Goal: Find specific page/section: Find specific page/section

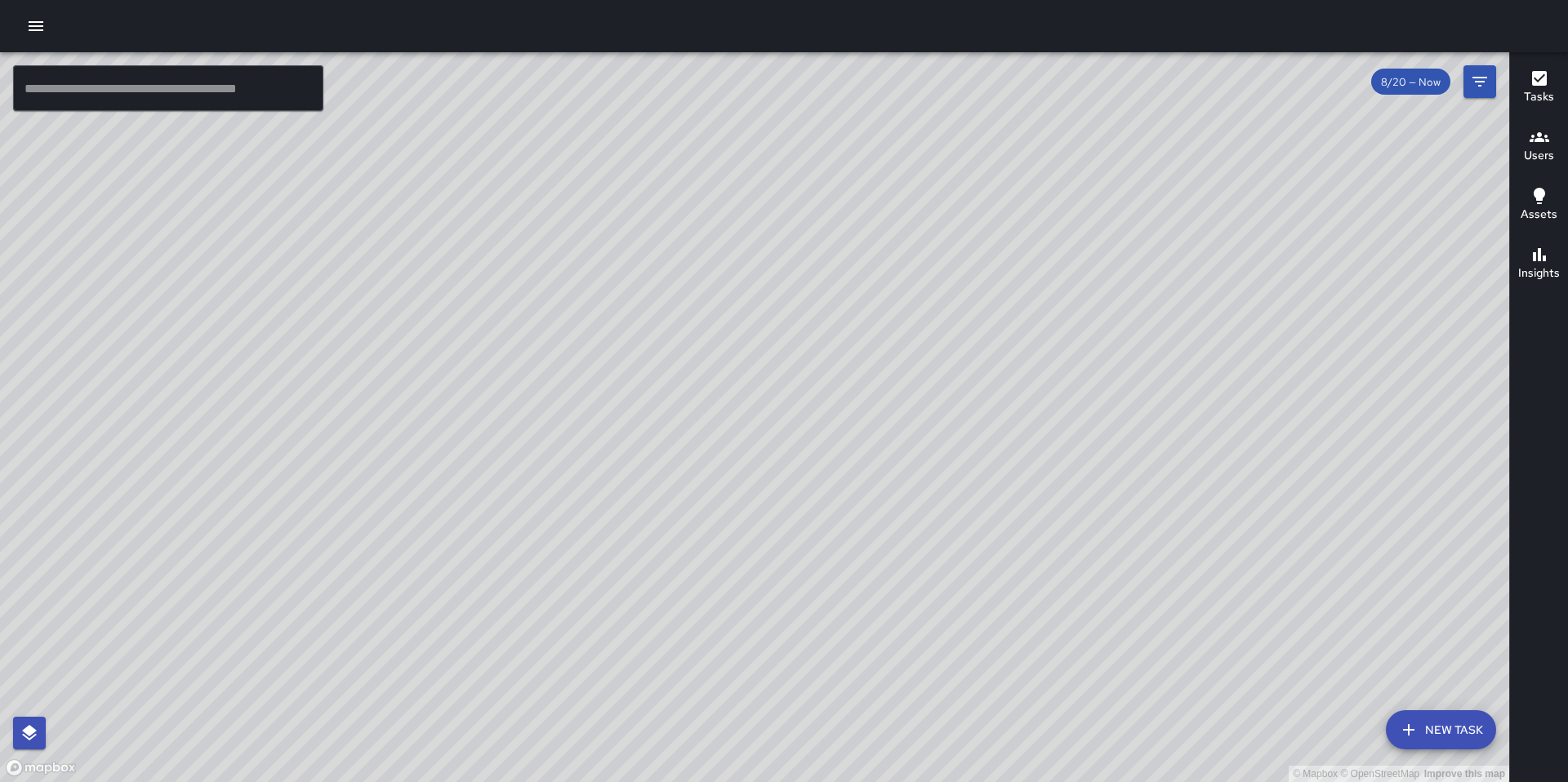
click at [546, 404] on div "© Mapbox © OpenStreetMap Improve this map" at bounding box center [754, 417] width 1509 height 730
click at [1491, 79] on button "Filters" at bounding box center [1480, 82] width 33 height 33
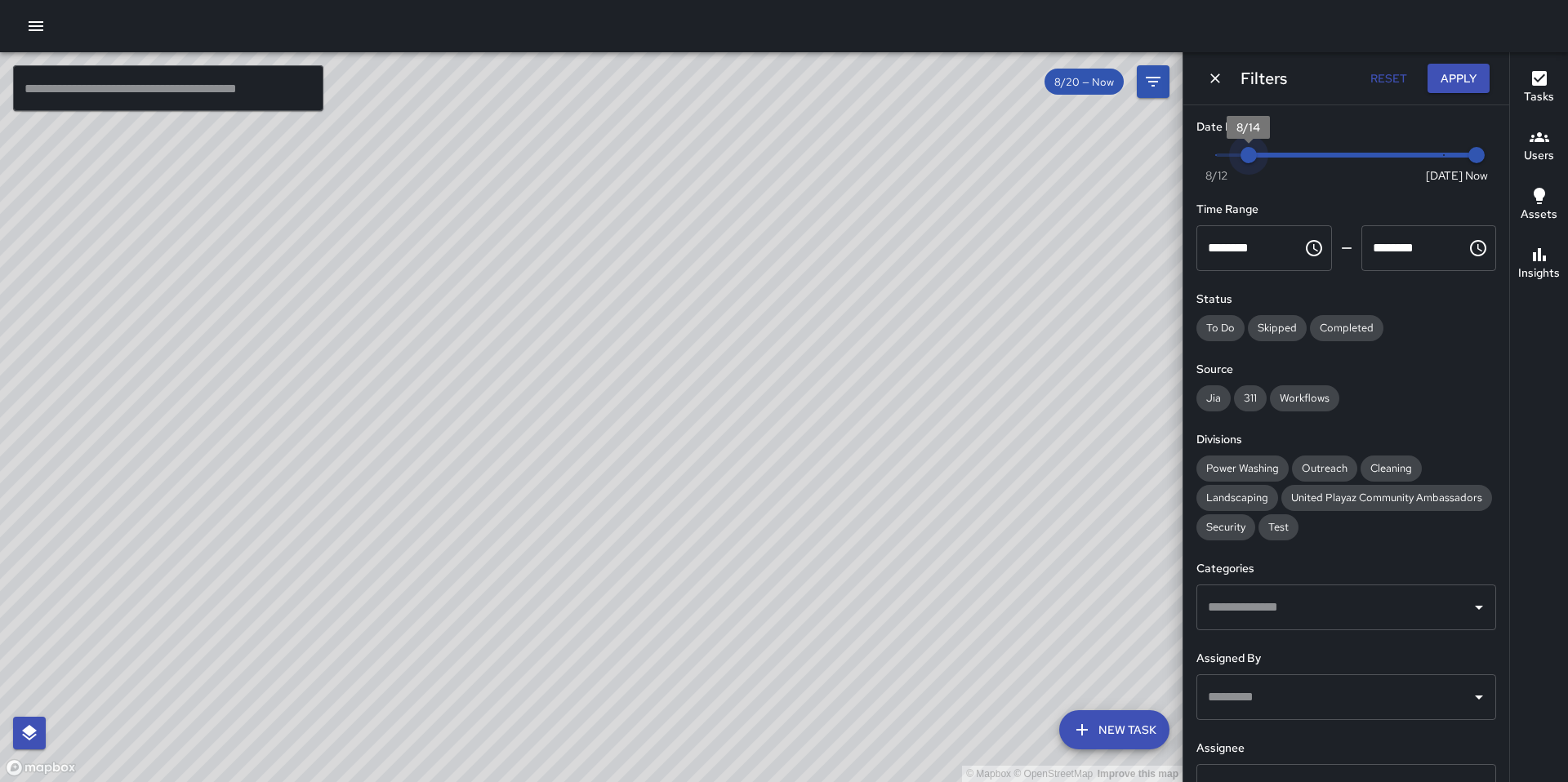
drag, startPoint x: 1430, startPoint y: 153, endPoint x: 1174, endPoint y: 144, distance: 256.2
click at [1174, 144] on div "© Mapbox © OpenStreetMap Improve this map ​ New Task 8/20 — Now Map Layers Task…" at bounding box center [784, 417] width 1568 height 730
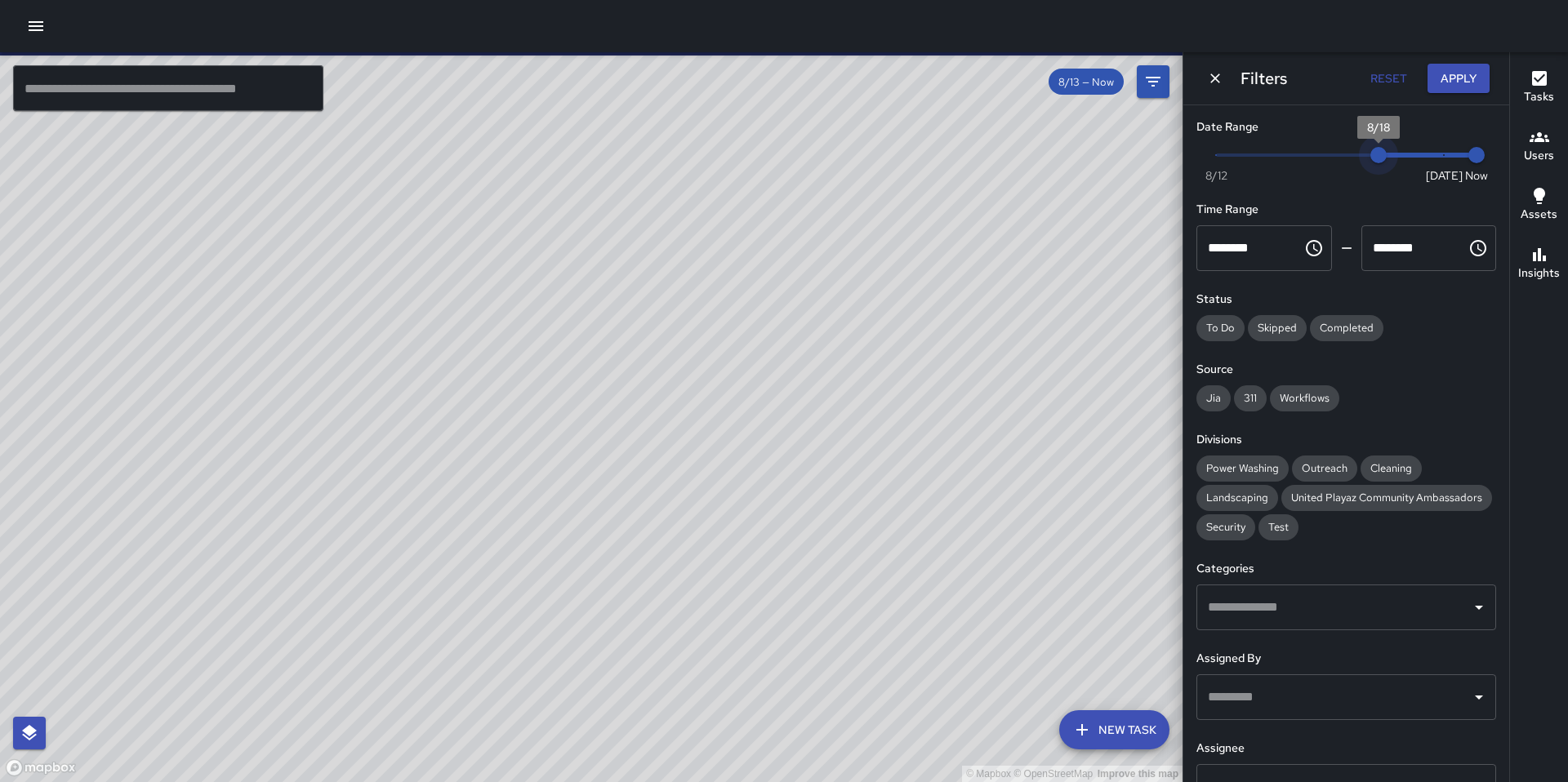
type input "*"
drag, startPoint x: 1221, startPoint y: 151, endPoint x: 1449, endPoint y: 140, distance: 228.3
click at [1449, 140] on div "Date Range Now [DATE] [DATE] 2:57 pm" at bounding box center [1346, 149] width 300 height 63
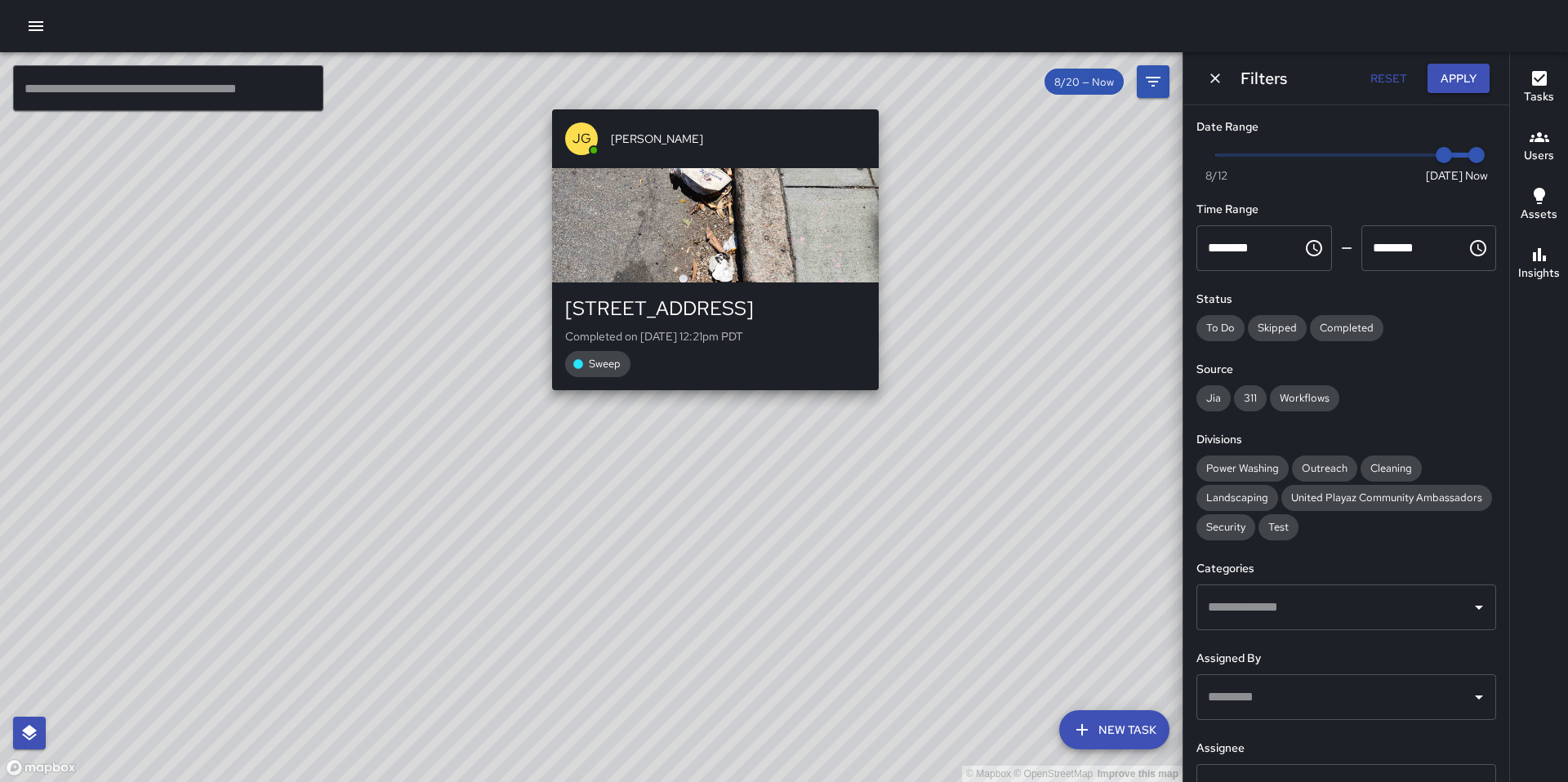
click at [881, 96] on div "© Mapbox © OpenStreetMap Improve this map [PERSON_NAME] [STREET_ADDRESS] Comple…" at bounding box center [591, 417] width 1183 height 730
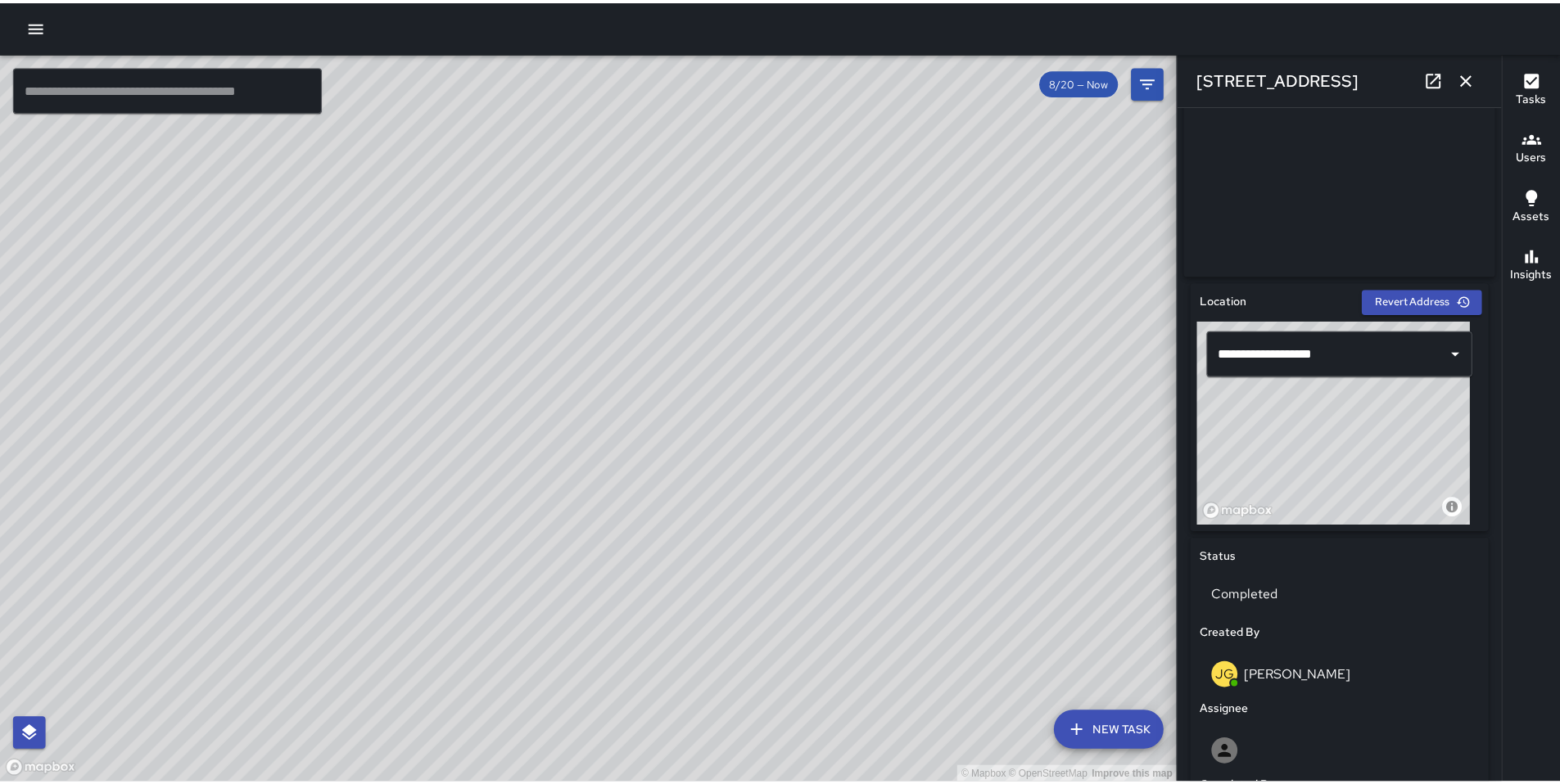
scroll to position [338, 0]
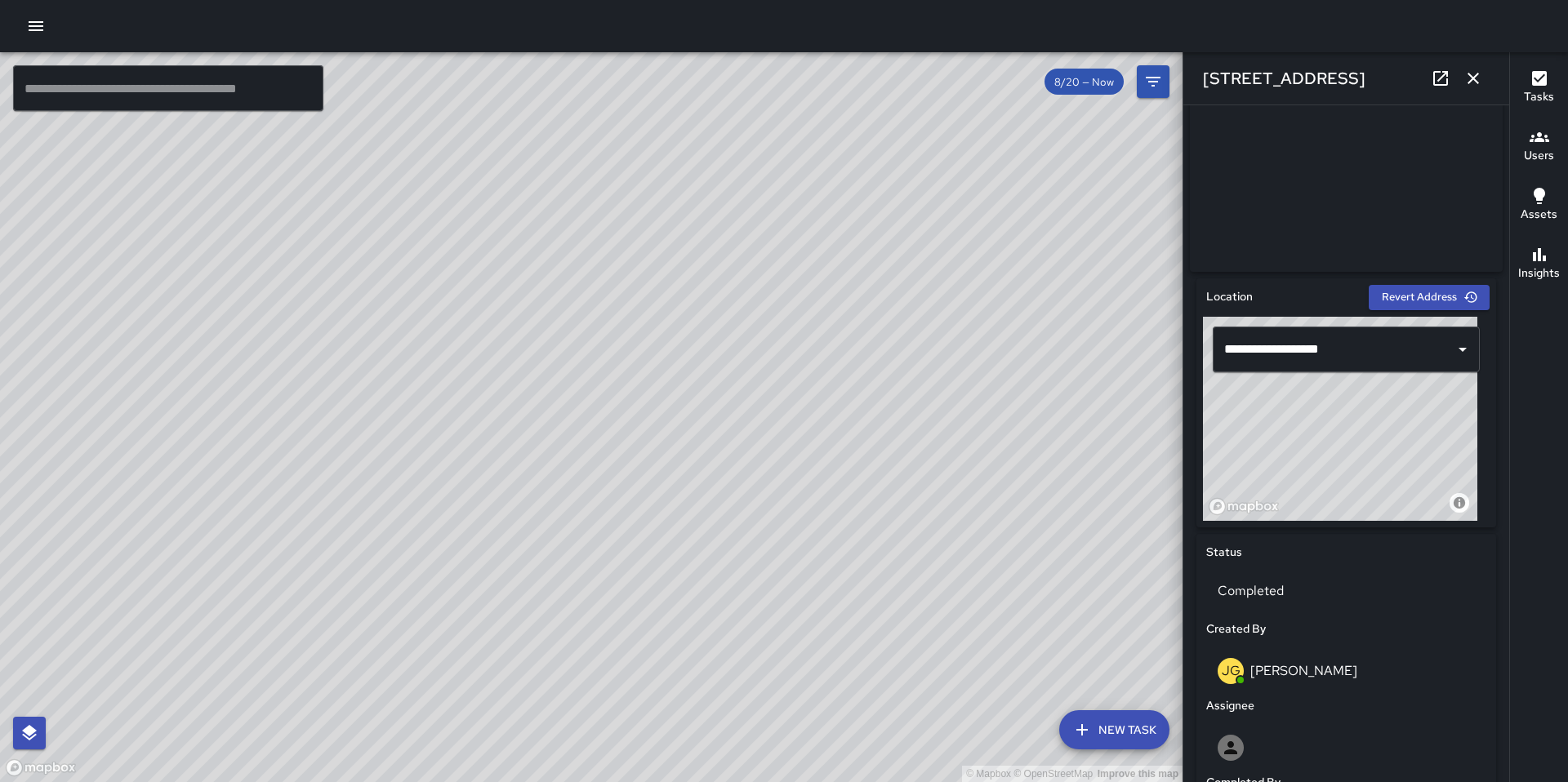
drag, startPoint x: 1018, startPoint y: 611, endPoint x: 1037, endPoint y: 481, distance: 131.4
click at [1038, 492] on div "© Mapbox © OpenStreetMap Improve this map" at bounding box center [591, 417] width 1183 height 730
drag, startPoint x: 1044, startPoint y: 478, endPoint x: 957, endPoint y: 503, distance: 90.5
click at [957, 503] on div "© Mapbox © OpenStreetMap Improve this map" at bounding box center [591, 417] width 1183 height 730
drag, startPoint x: 933, startPoint y: 531, endPoint x: 652, endPoint y: 446, distance: 293.6
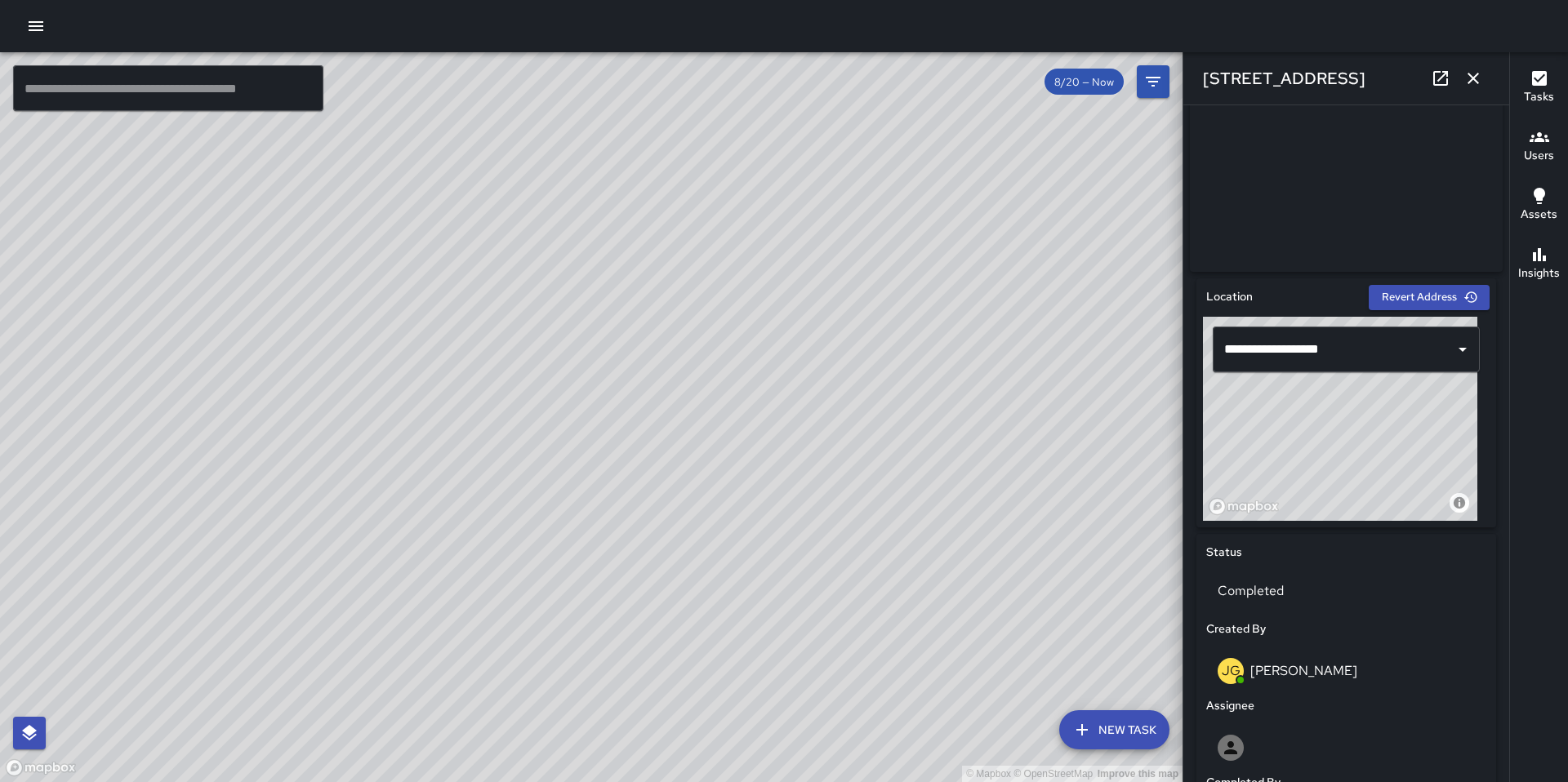
click at [680, 461] on div "© Mapbox © OpenStreetMap Improve this map" at bounding box center [591, 417] width 1183 height 730
drag, startPoint x: 760, startPoint y: 588, endPoint x: 737, endPoint y: 598, distance: 25.1
click at [728, 614] on div "© Mapbox © OpenStreetMap Improve this map" at bounding box center [591, 417] width 1183 height 730
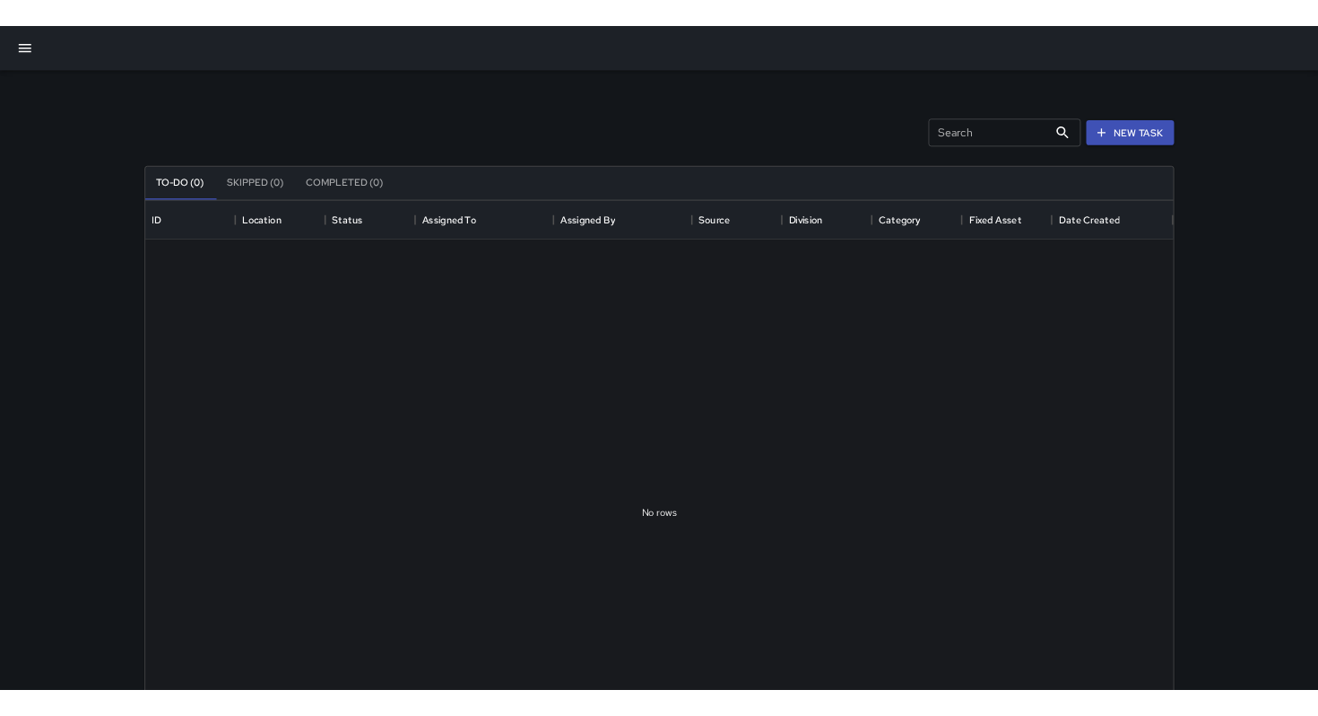
scroll to position [746, 1319]
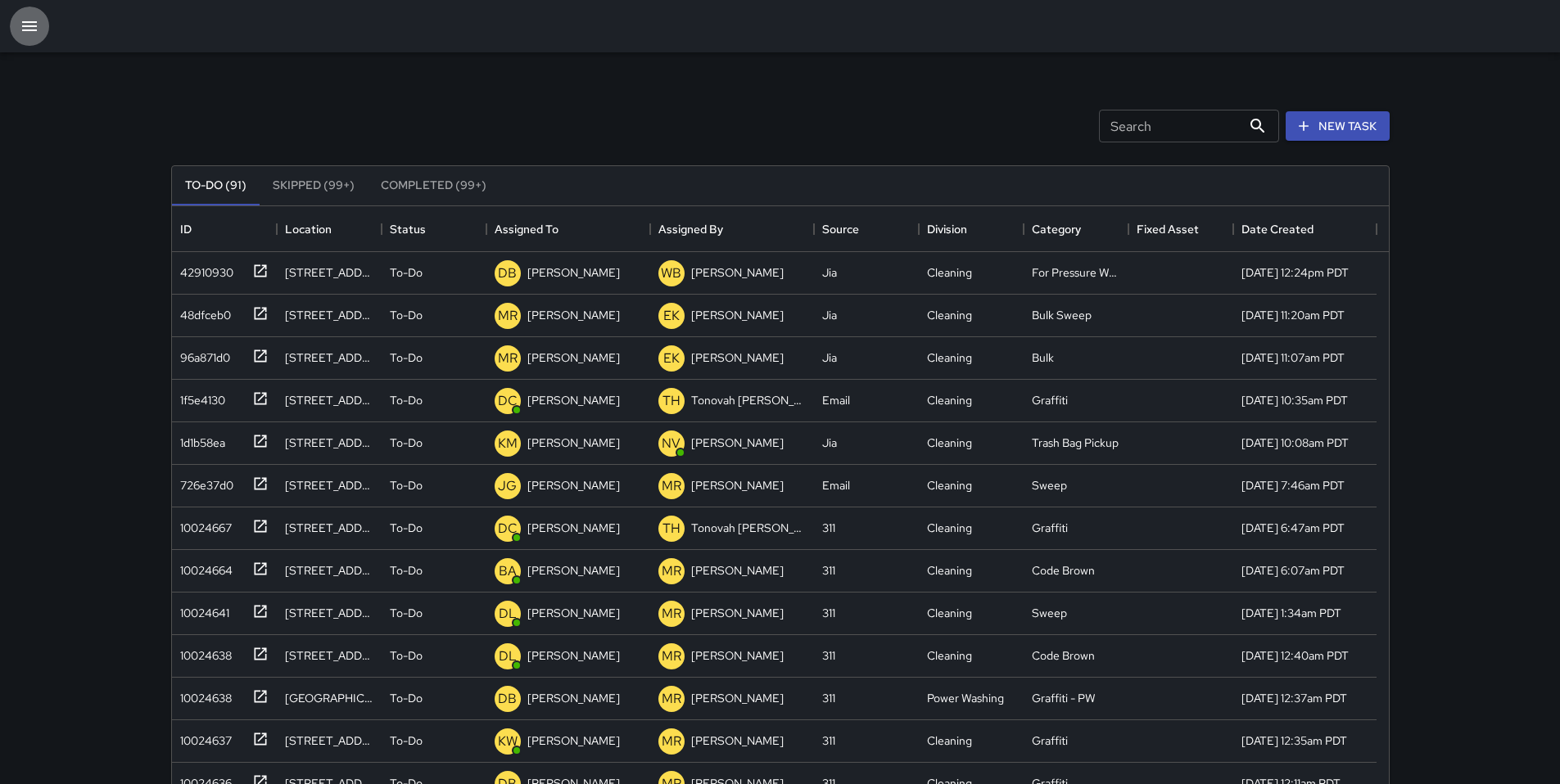
click at [31, 22] on icon "button" at bounding box center [29, 26] width 15 height 10
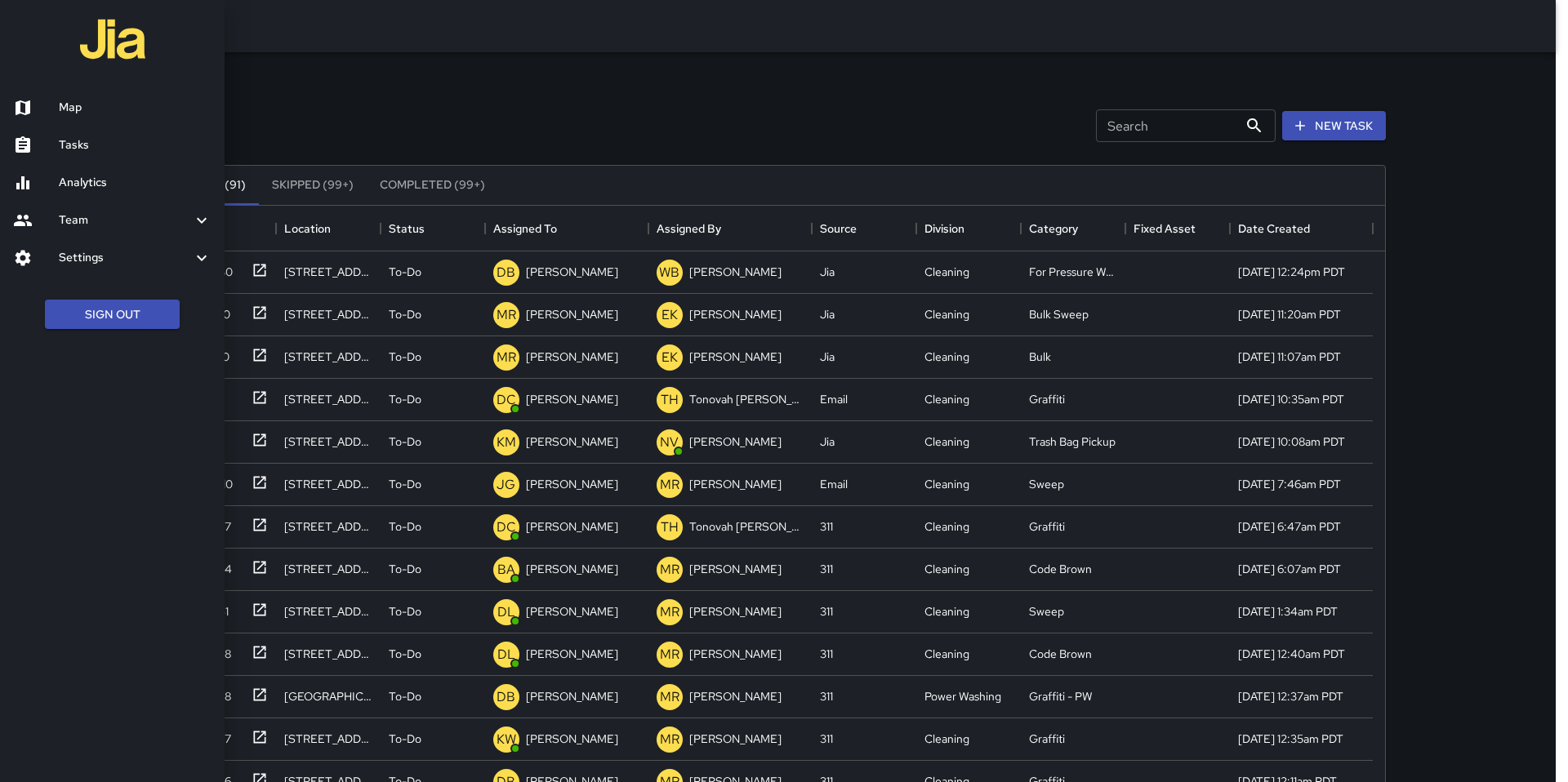
click at [103, 104] on h6 "Map" at bounding box center [136, 108] width 153 height 18
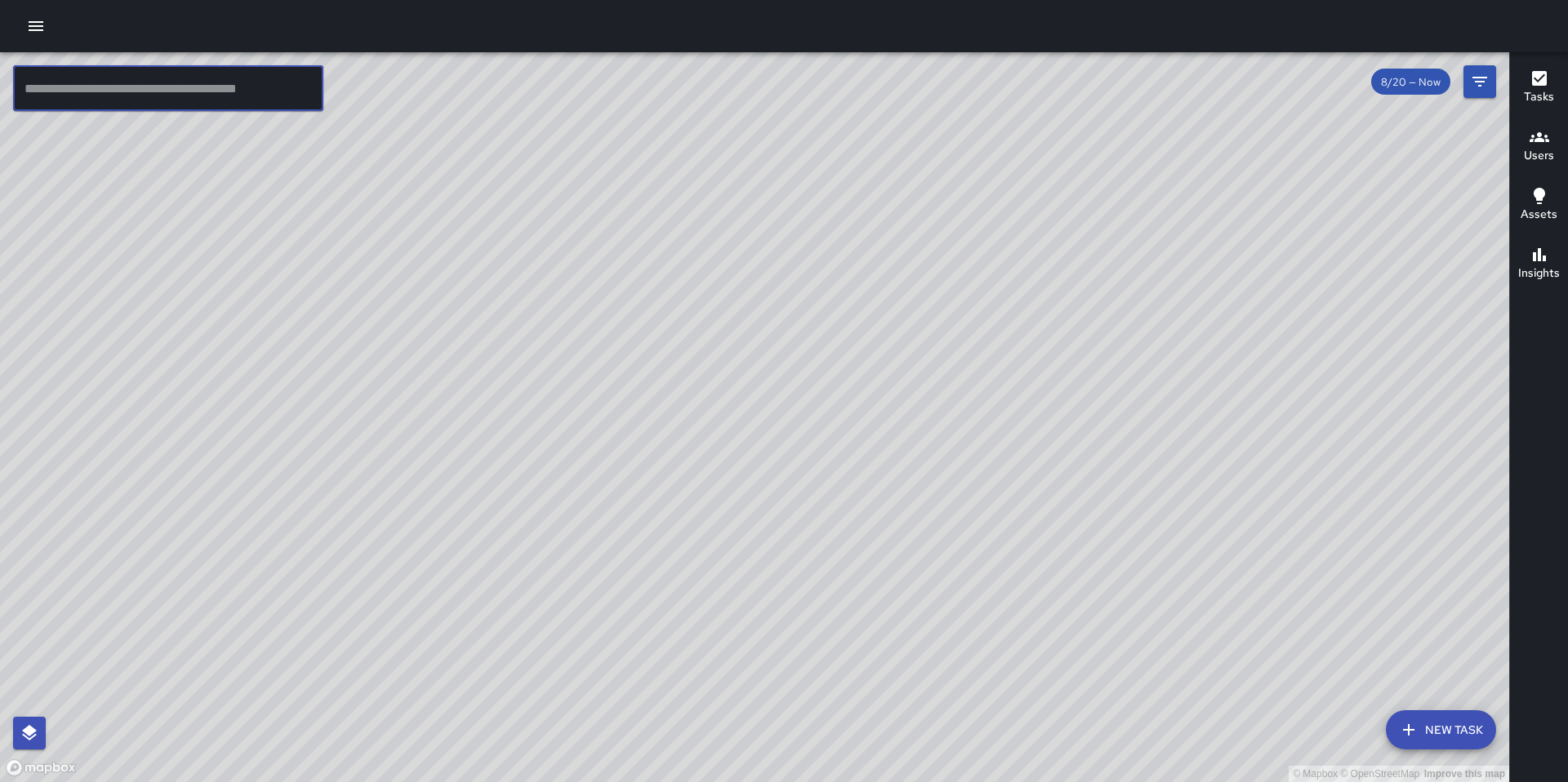
click at [257, 105] on input "text" at bounding box center [168, 88] width 311 height 46
